Goal: Information Seeking & Learning: Learn about a topic

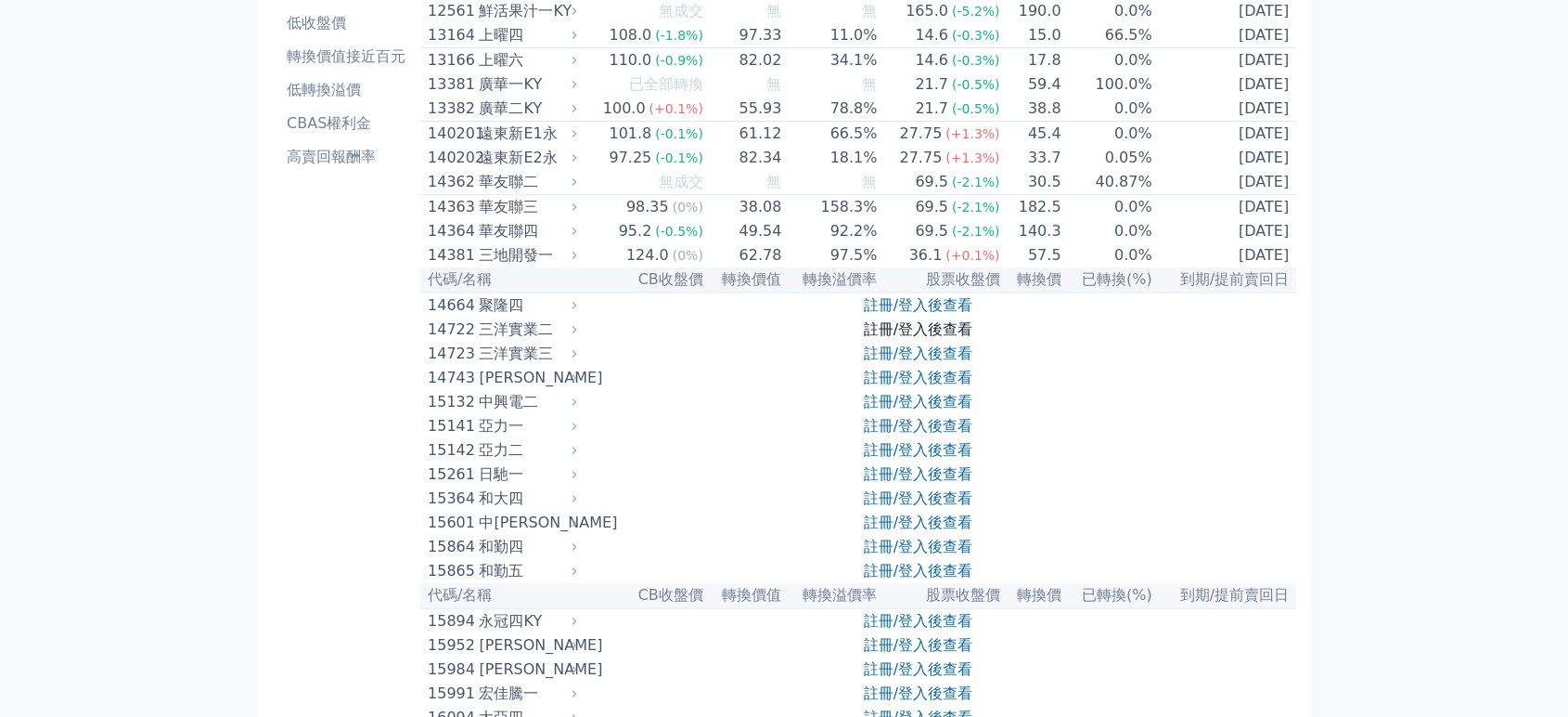
scroll to position [206, 0]
click at [910, 339] on link "註冊/登入後查看" at bounding box center [918, 330] width 108 height 18
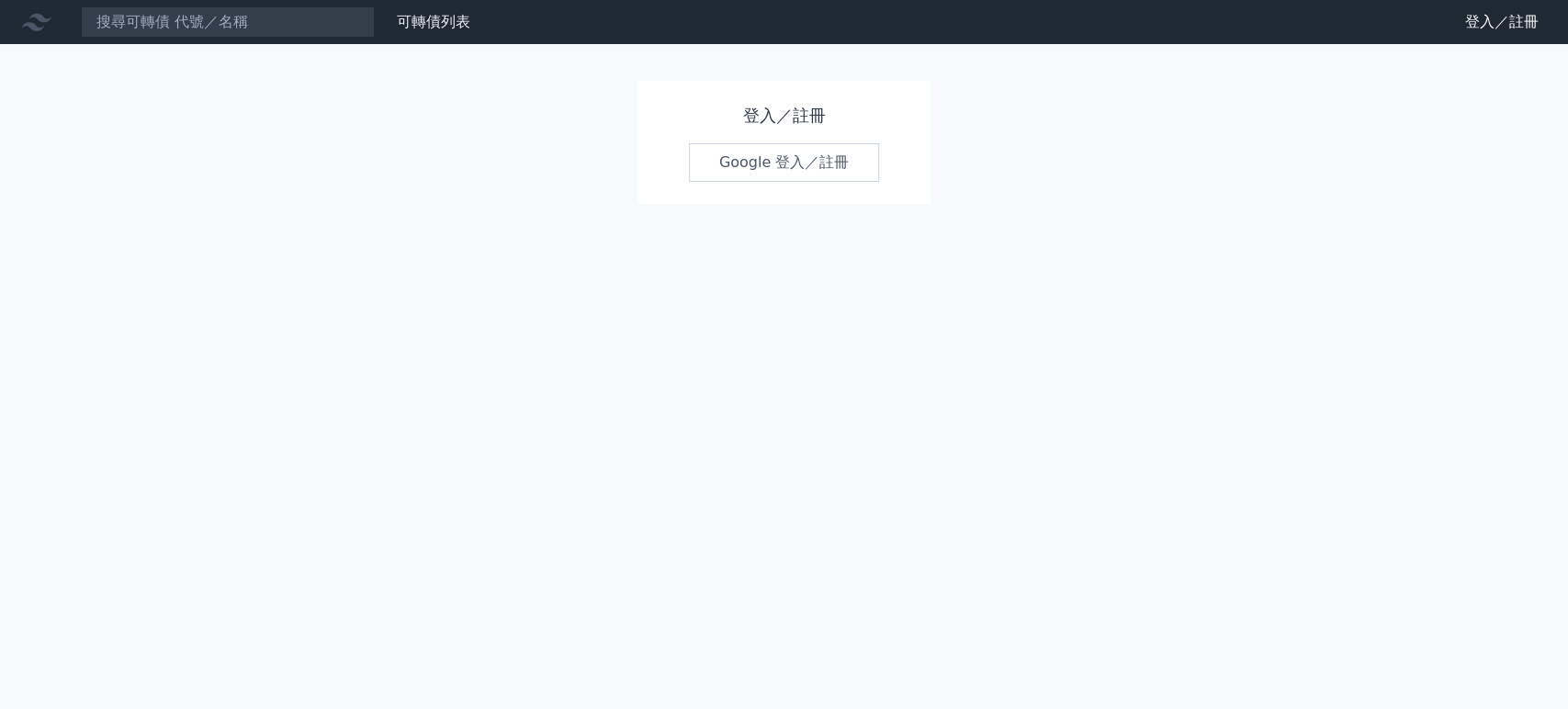
click at [797, 177] on link "Google 登入／註冊" at bounding box center [784, 162] width 191 height 39
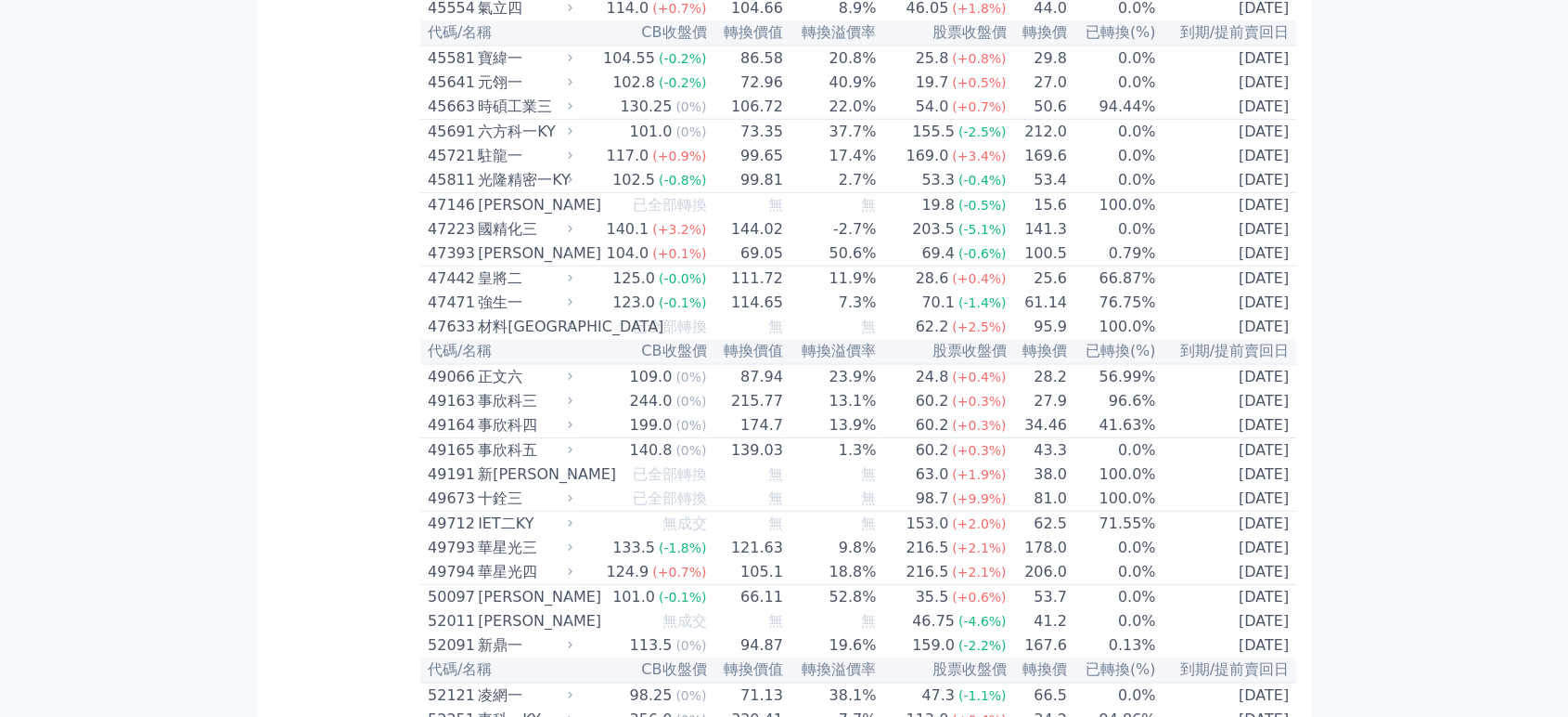
scroll to position [5055, 0]
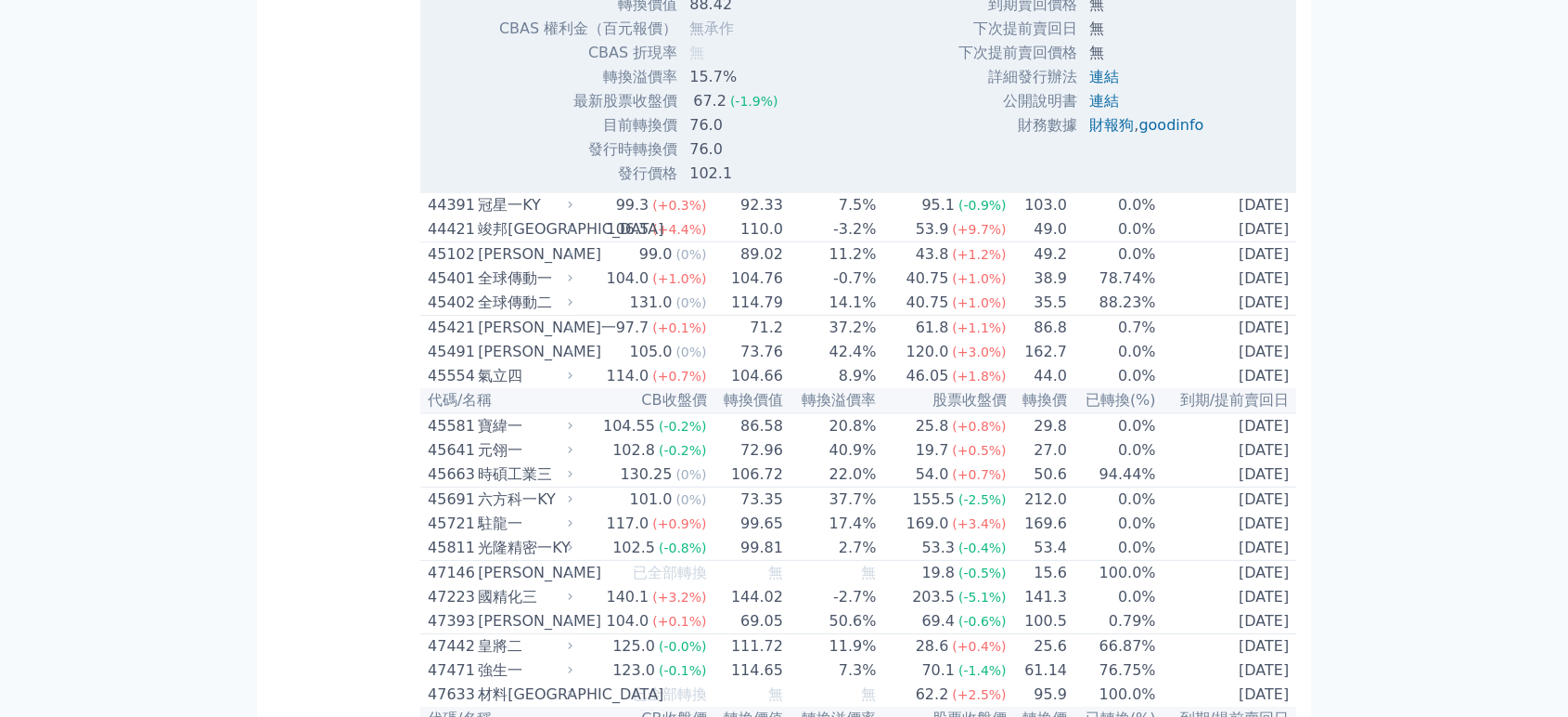
scroll to position [5364, 0]
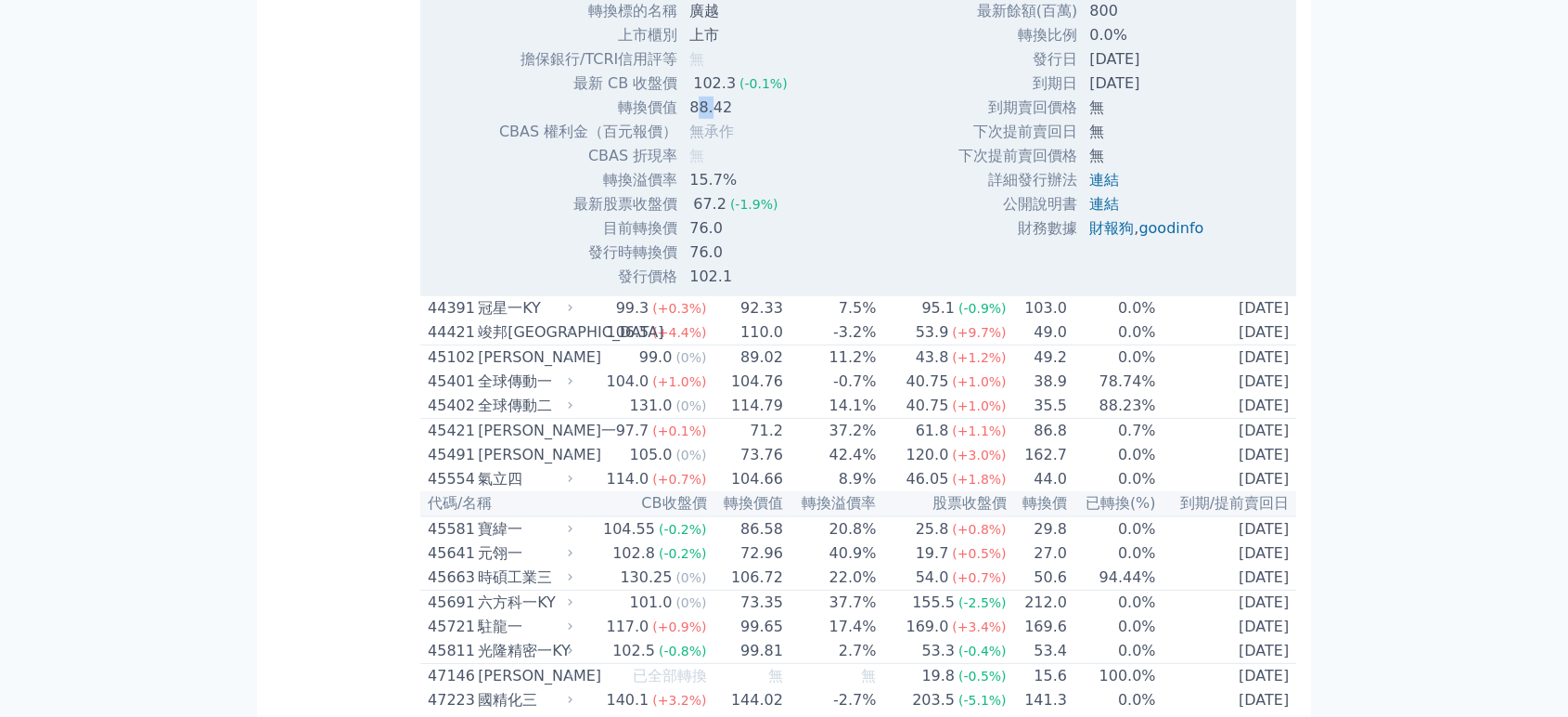
drag, startPoint x: 713, startPoint y: 470, endPoint x: 698, endPoint y: 471, distance: 15.0
click at [698, 120] on td "88.42" at bounding box center [740, 107] width 124 height 24
